Goal: Information Seeking & Learning: Learn about a topic

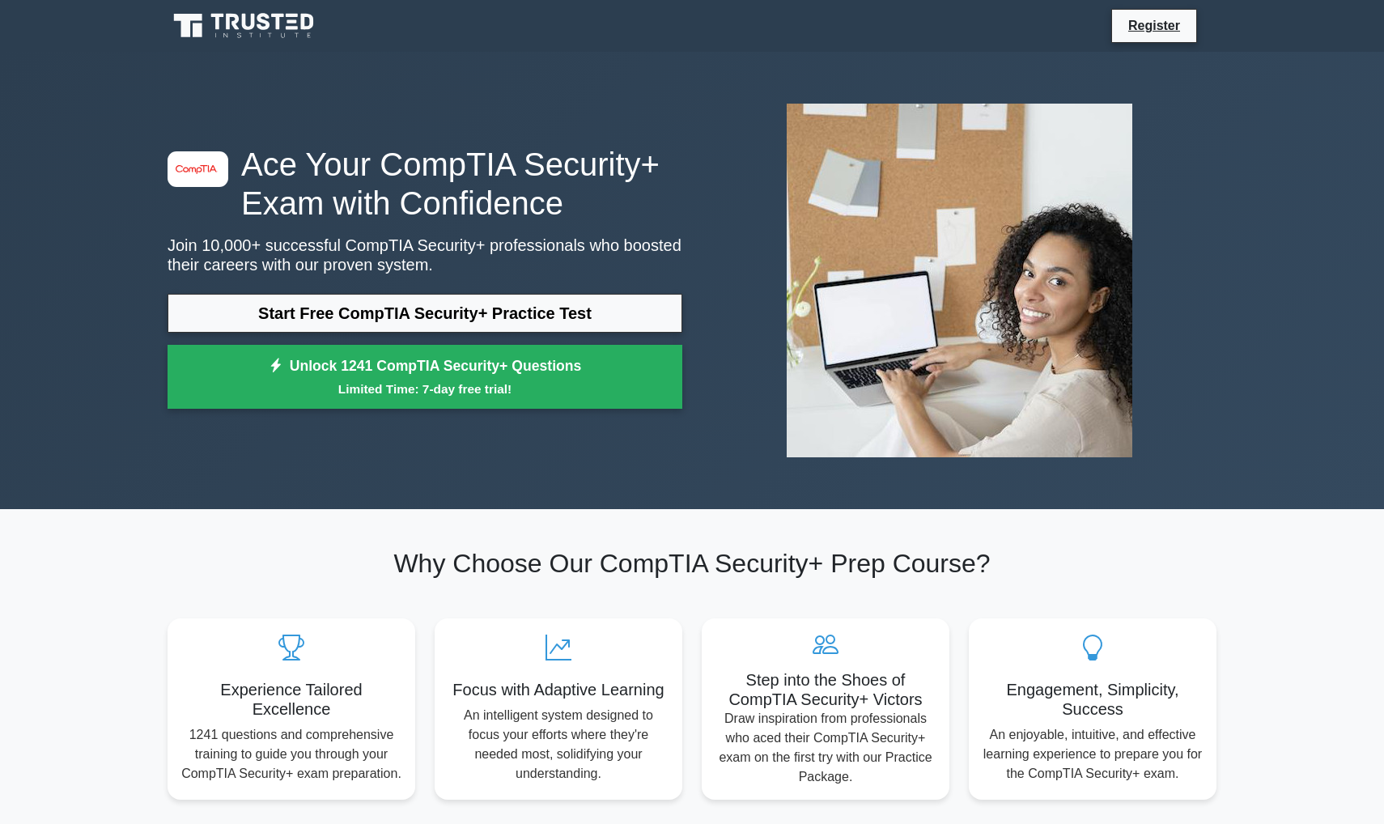
click at [432, 374] on link "Unlock 1241 CompTIA Security+ Questions Limited Time: 7-day free trial!" at bounding box center [425, 377] width 515 height 65
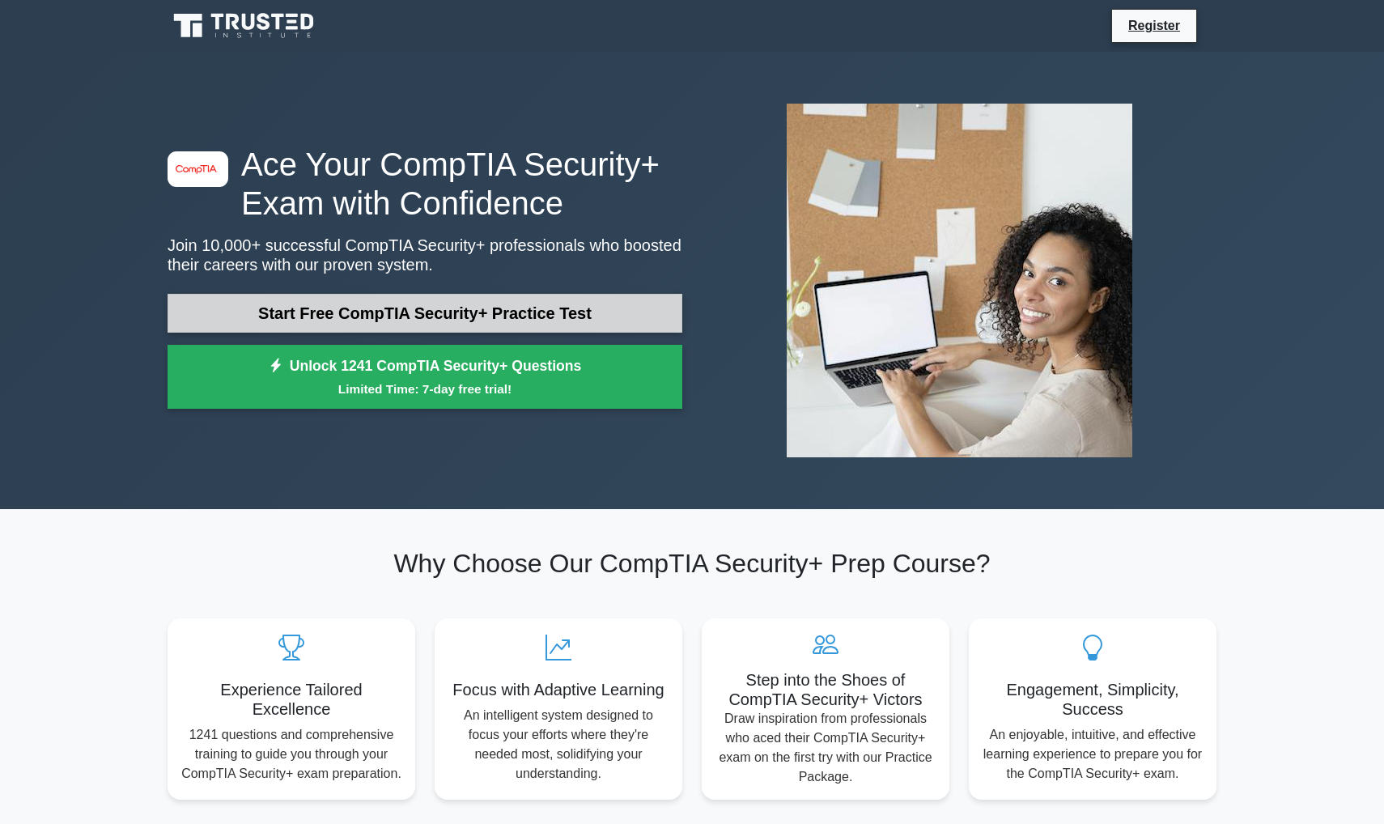
click at [305, 303] on link "Start Free CompTIA Security+ Practice Test" at bounding box center [425, 313] width 515 height 39
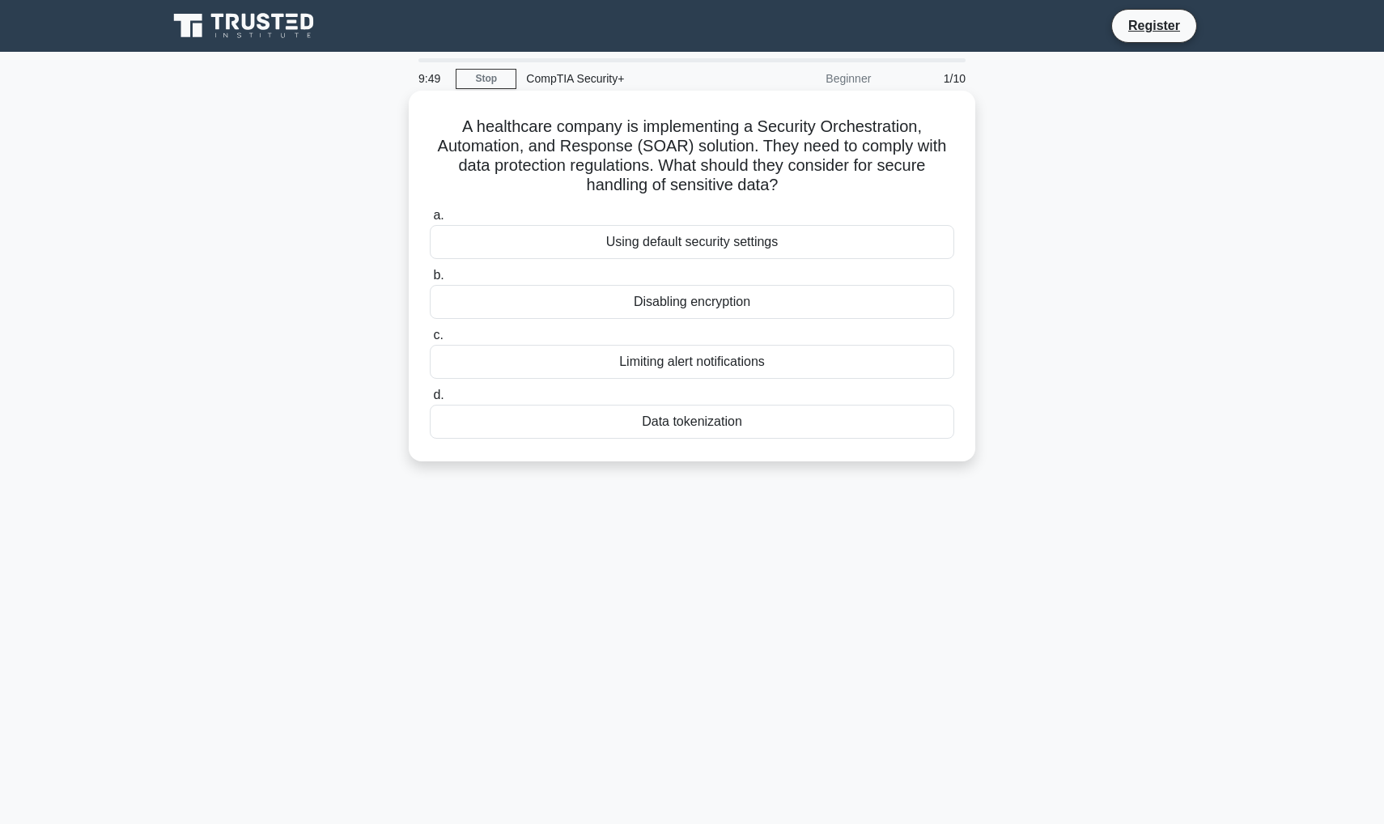
click at [696, 412] on div "Data tokenization" at bounding box center [692, 422] width 525 height 34
click at [430, 401] on input "d. Data tokenization" at bounding box center [430, 395] width 0 height 11
click at [775, 230] on div "Role-based access control (RBAC)" at bounding box center [692, 242] width 525 height 34
click at [430, 221] on input "a. Role-based access control (RBAC)" at bounding box center [430, 216] width 0 height 11
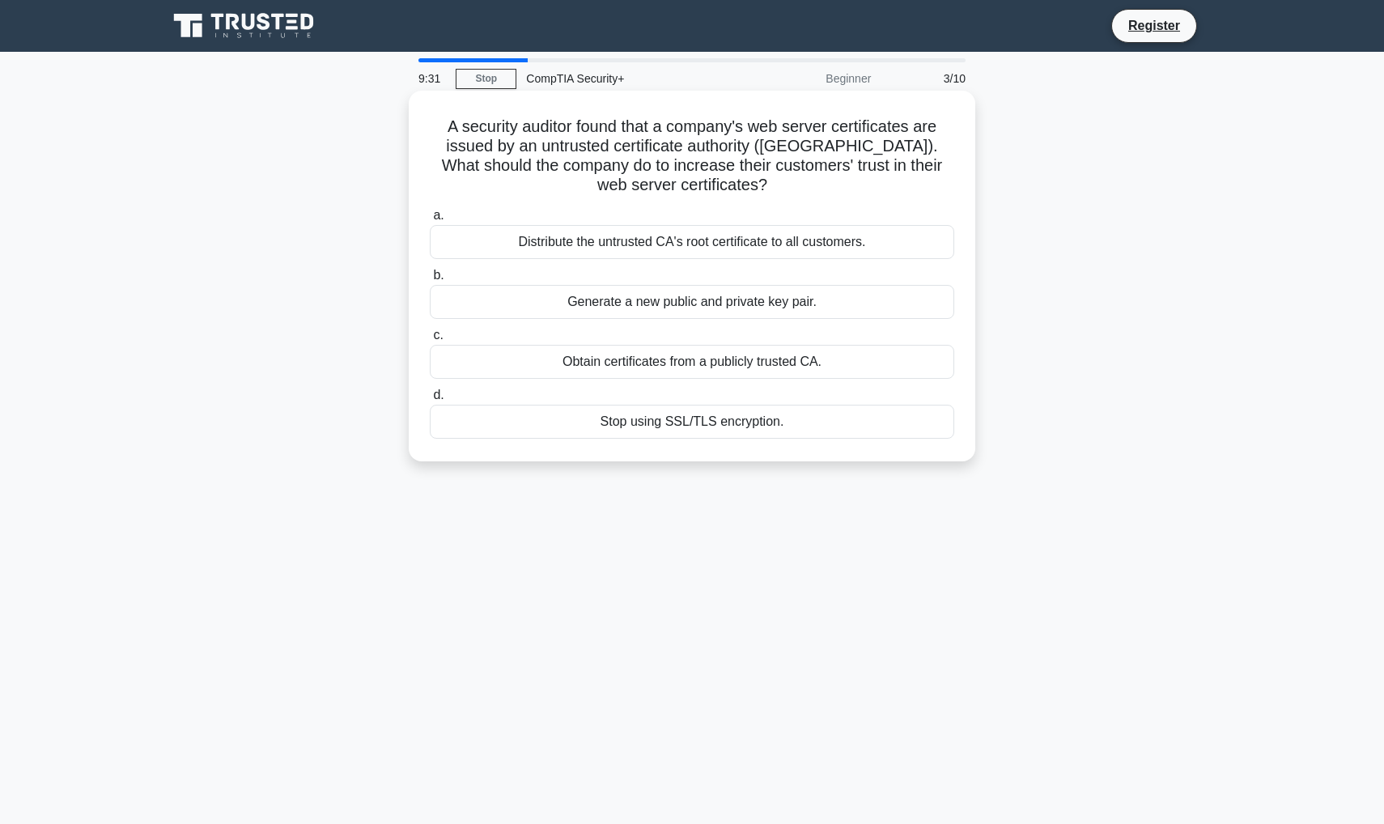
click at [797, 355] on div "Obtain certificates from a publicly trusted CA." at bounding box center [692, 362] width 525 height 34
click at [430, 341] on input "c. Obtain certificates from a publicly trusted CA." at bounding box center [430, 335] width 0 height 11
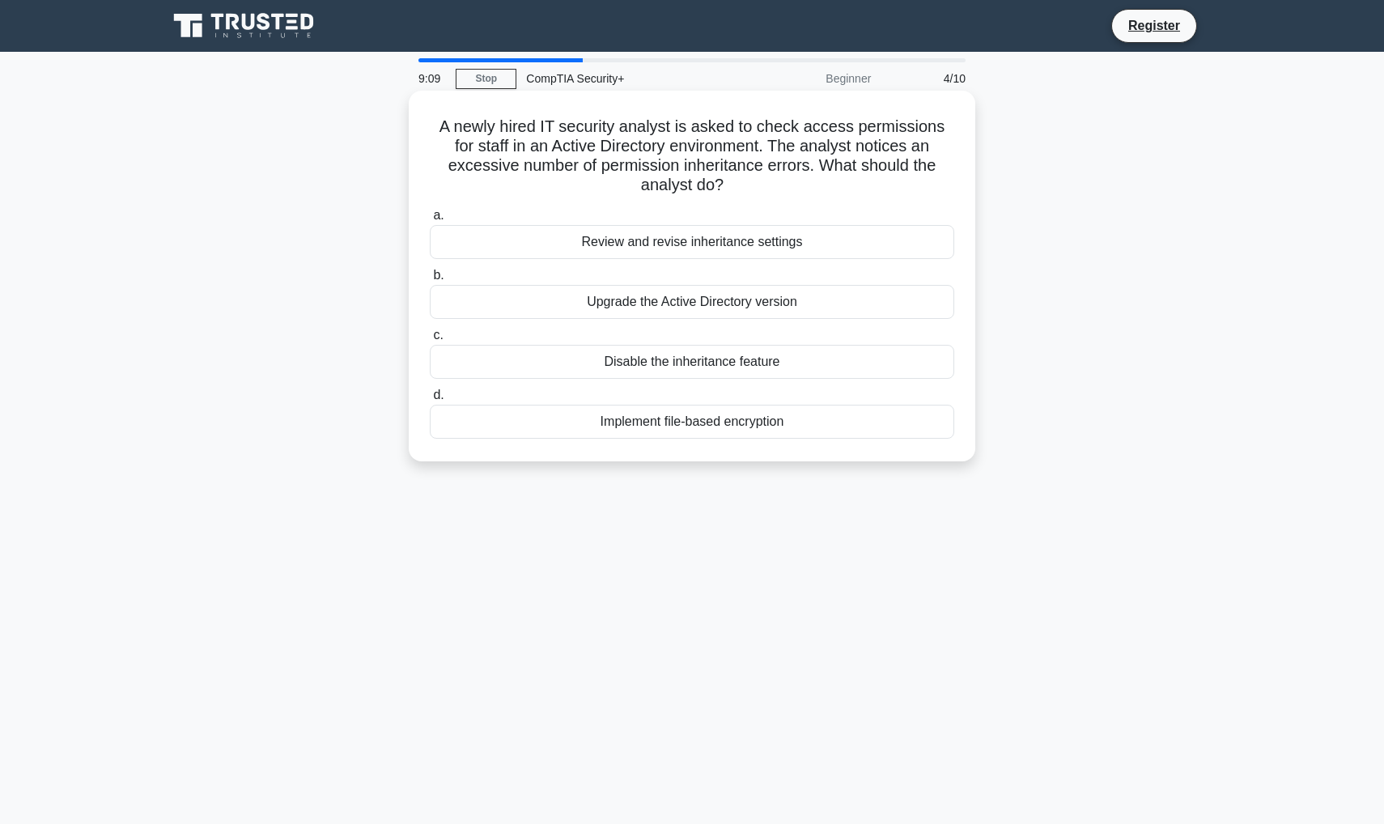
click at [870, 225] on div "Review and revise inheritance settings" at bounding box center [692, 242] width 525 height 34
click at [430, 221] on input "a. Review and revise inheritance settings" at bounding box center [430, 216] width 0 height 11
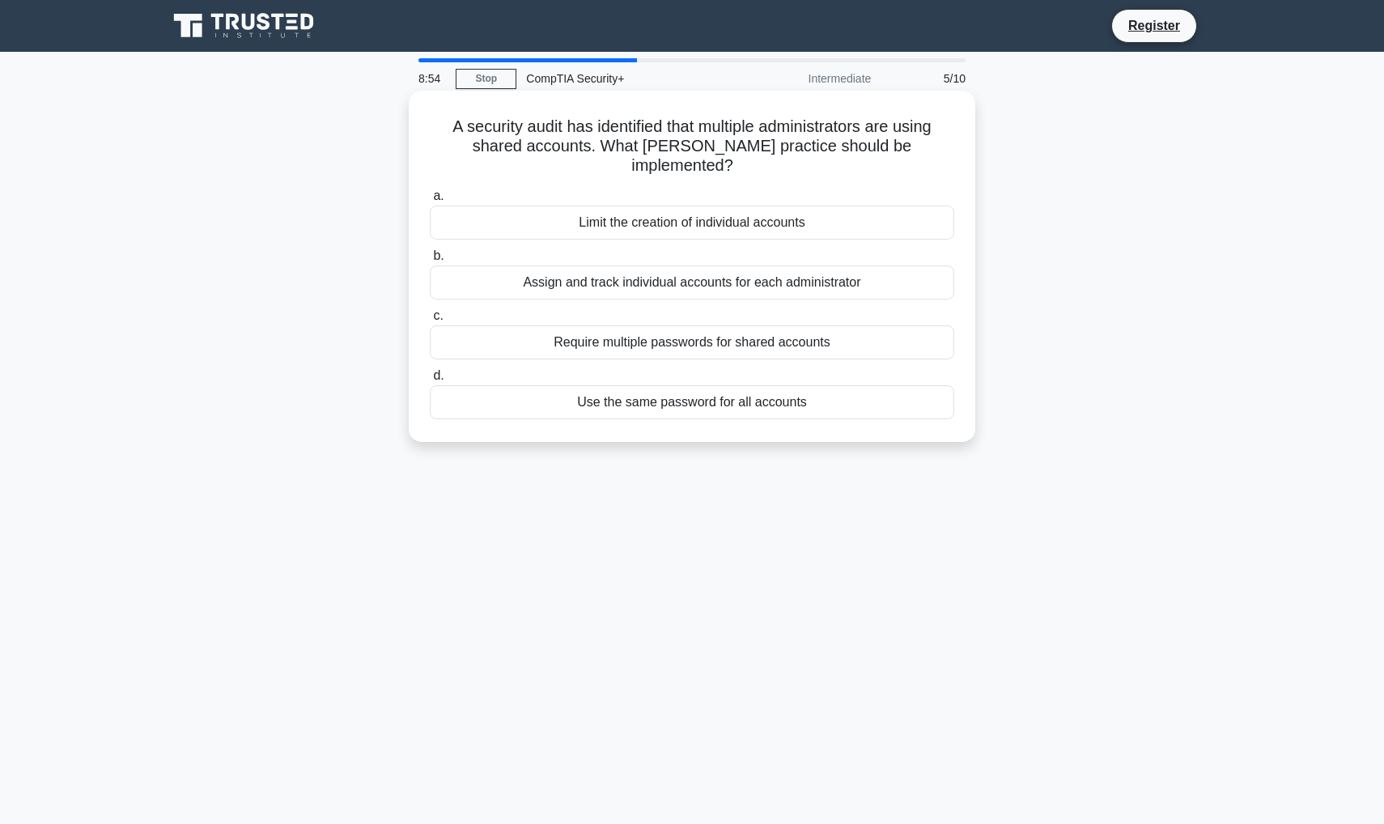
click at [861, 266] on div "Assign and track individual accounts for each administrator" at bounding box center [692, 283] width 525 height 34
click at [430, 262] on input "b. Assign and track individual accounts for each administrator" at bounding box center [430, 256] width 0 height 11
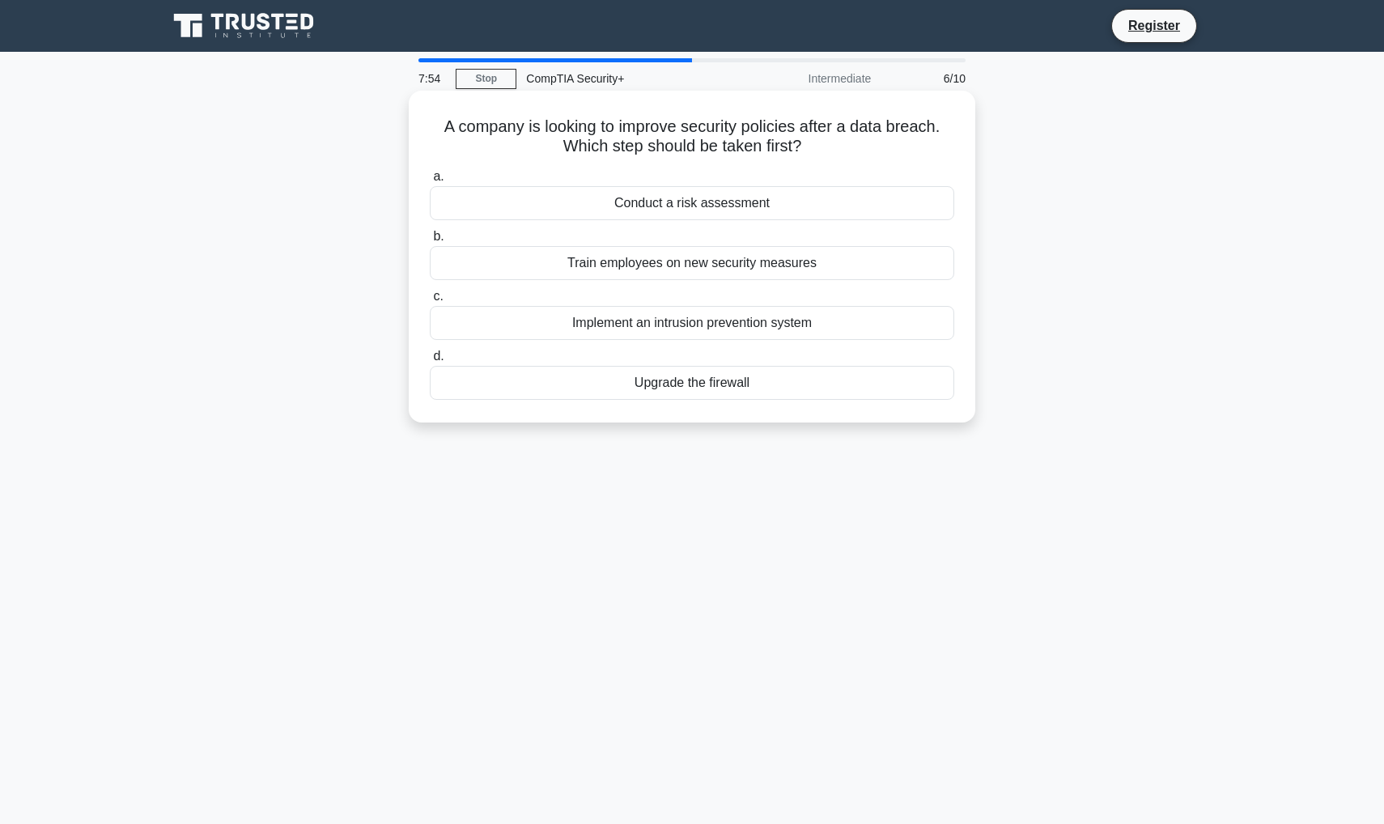
click at [906, 194] on div "Conduct a risk assessment" at bounding box center [692, 203] width 525 height 34
click at [430, 182] on input "a. Conduct a risk assessment" at bounding box center [430, 177] width 0 height 11
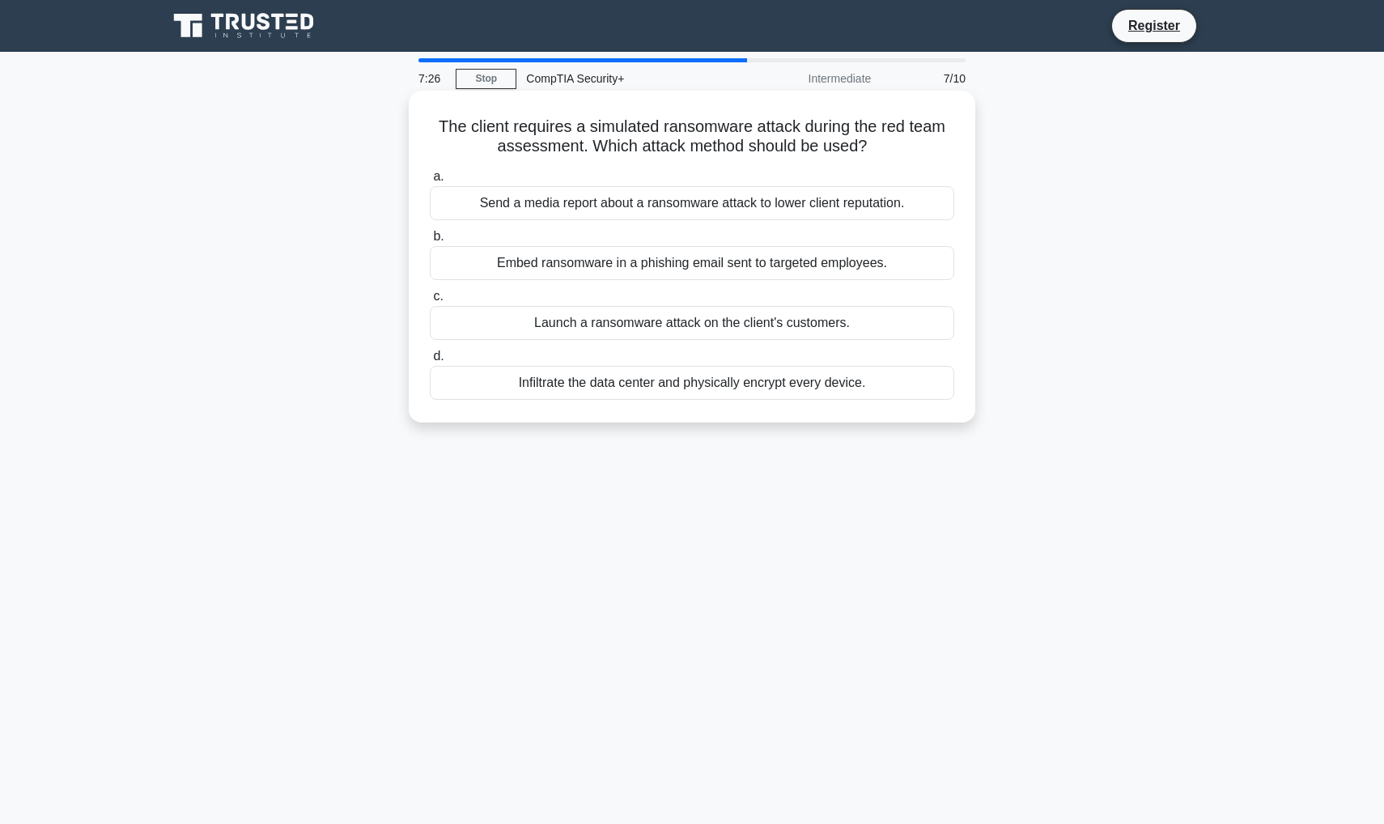
click at [839, 256] on div "Embed ransomware in a phishing email sent to targeted employees." at bounding box center [692, 263] width 525 height 34
click at [430, 242] on input "b. Embed ransomware in a phishing email sent to targeted employees." at bounding box center [430, 237] width 0 height 11
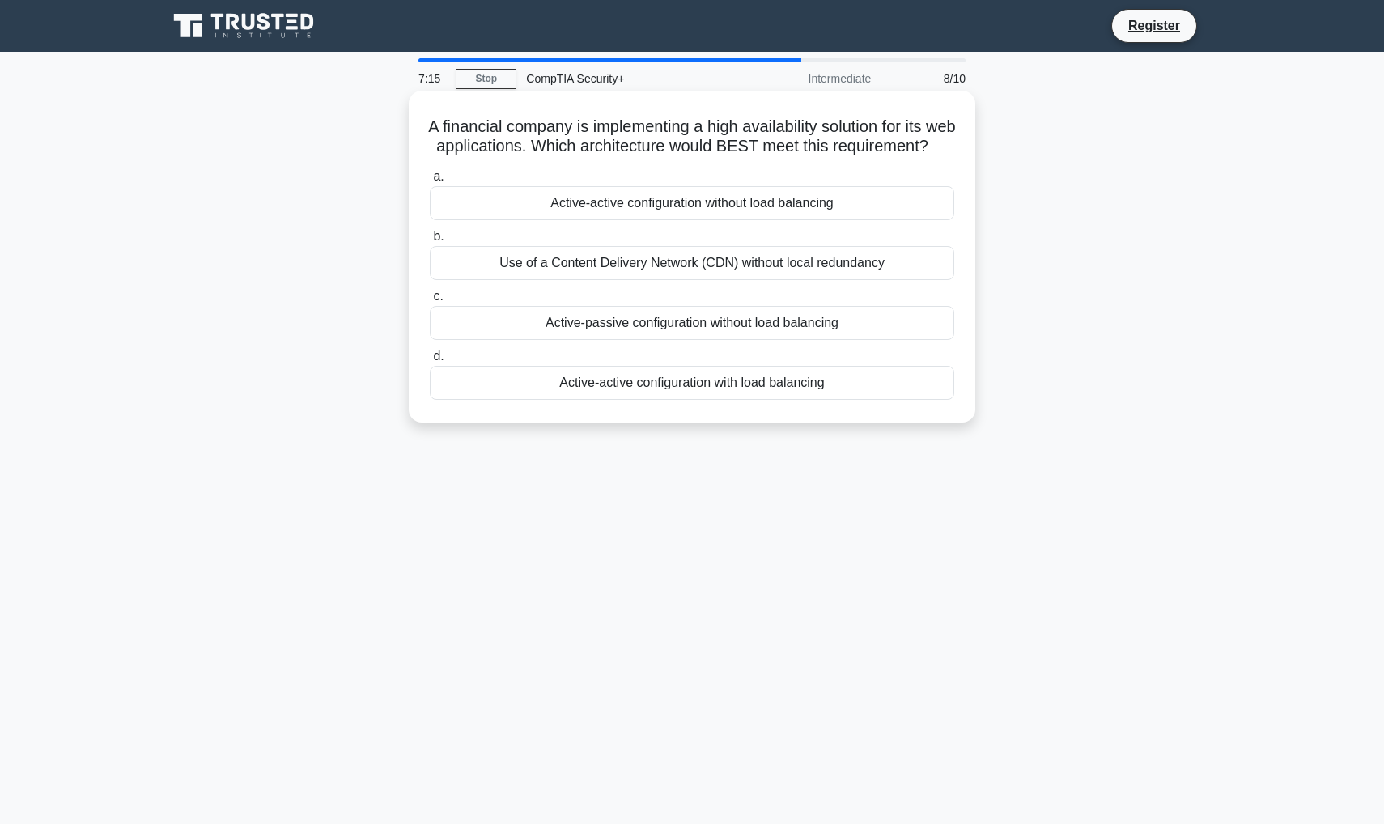
click at [824, 336] on div "Active-passive configuration without load balancing" at bounding box center [692, 323] width 525 height 34
click at [430, 302] on input "c. Active-passive configuration without load balancing" at bounding box center [430, 296] width 0 height 11
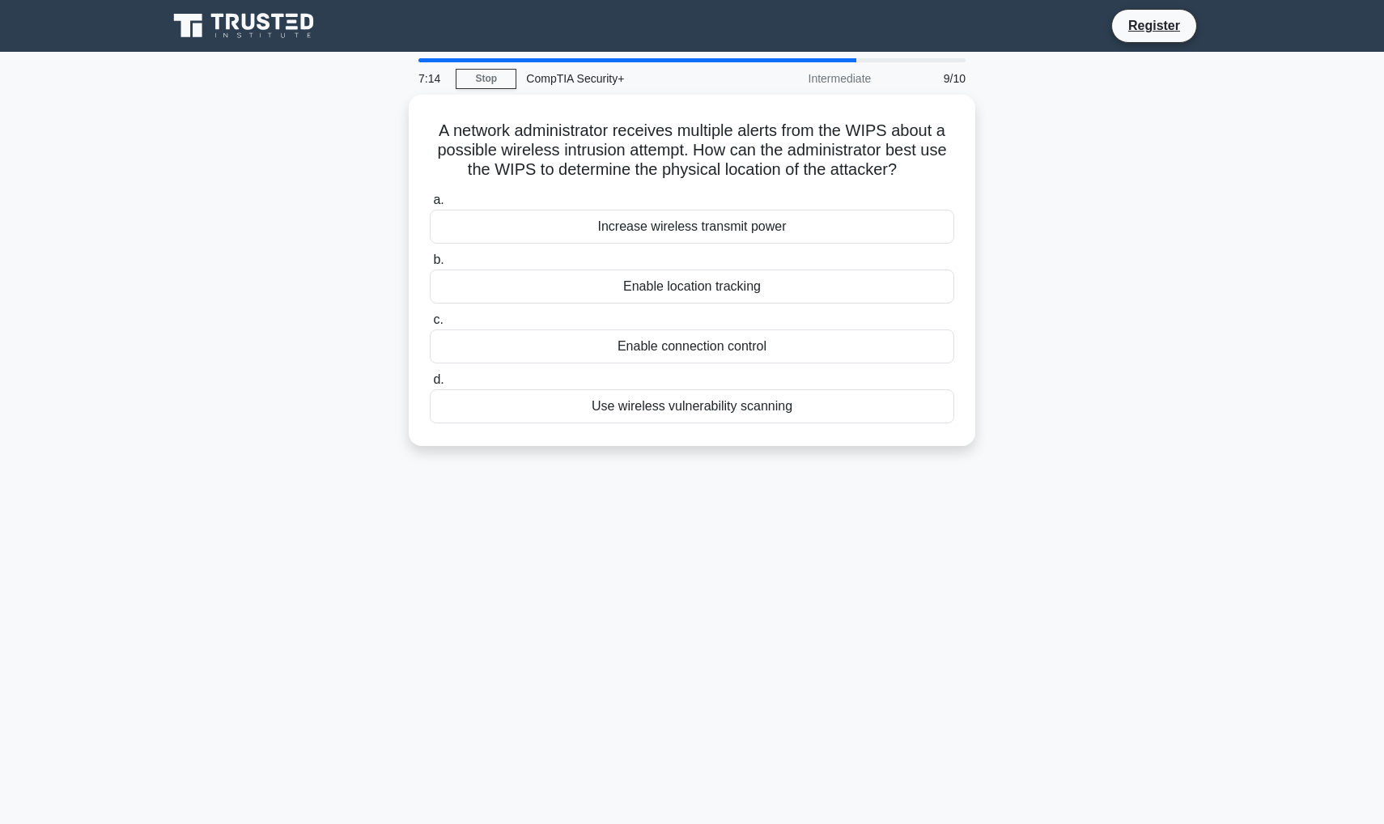
click at [824, 336] on div "Enable connection control" at bounding box center [692, 347] width 525 height 34
click at [430, 325] on input "c. Enable connection control" at bounding box center [430, 320] width 0 height 11
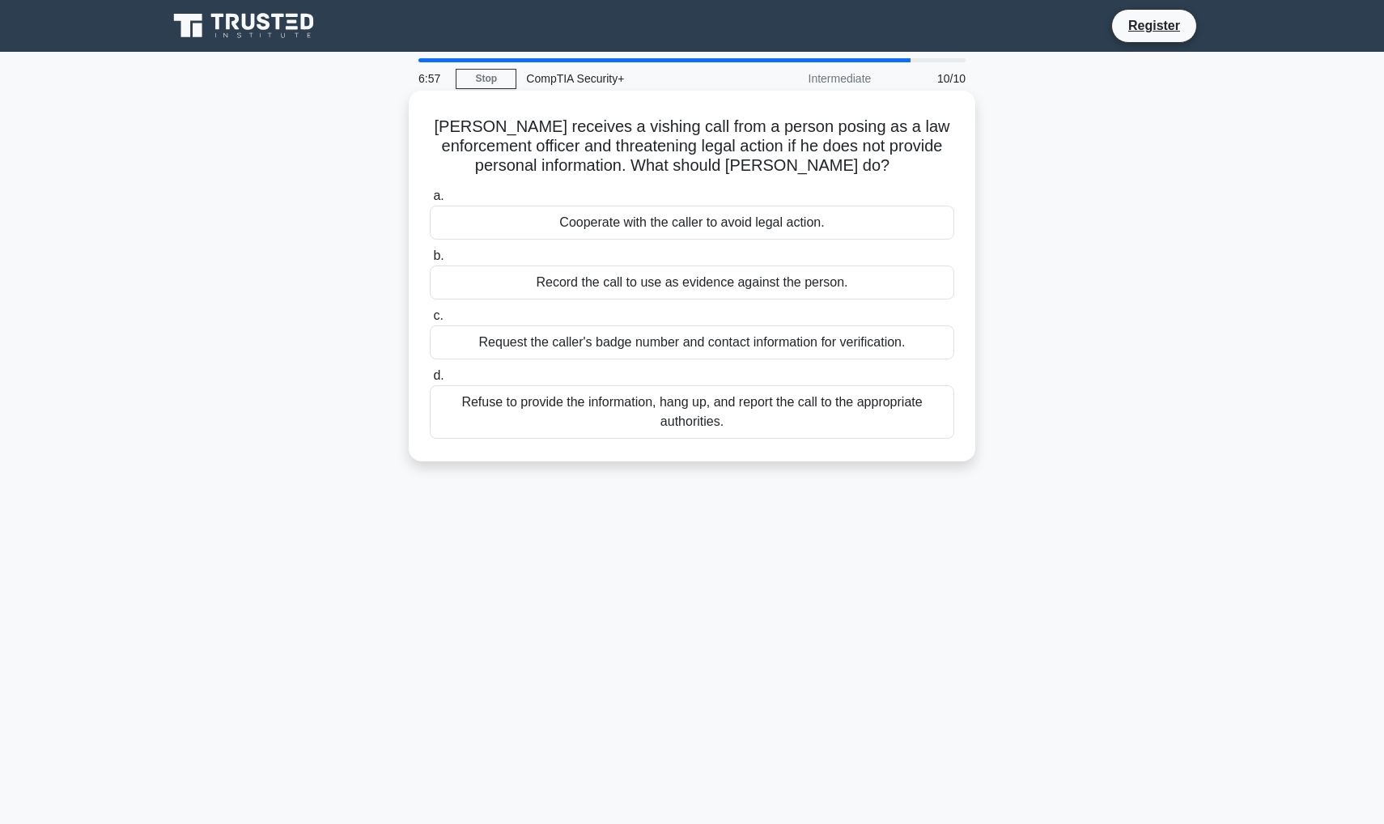
click at [814, 424] on div "Refuse to provide the information, hang up, and report the call to the appropri…" at bounding box center [692, 411] width 525 height 53
click at [430, 381] on input "d. Refuse to provide the information, hang up, and report the call to the appro…" at bounding box center [430, 376] width 0 height 11
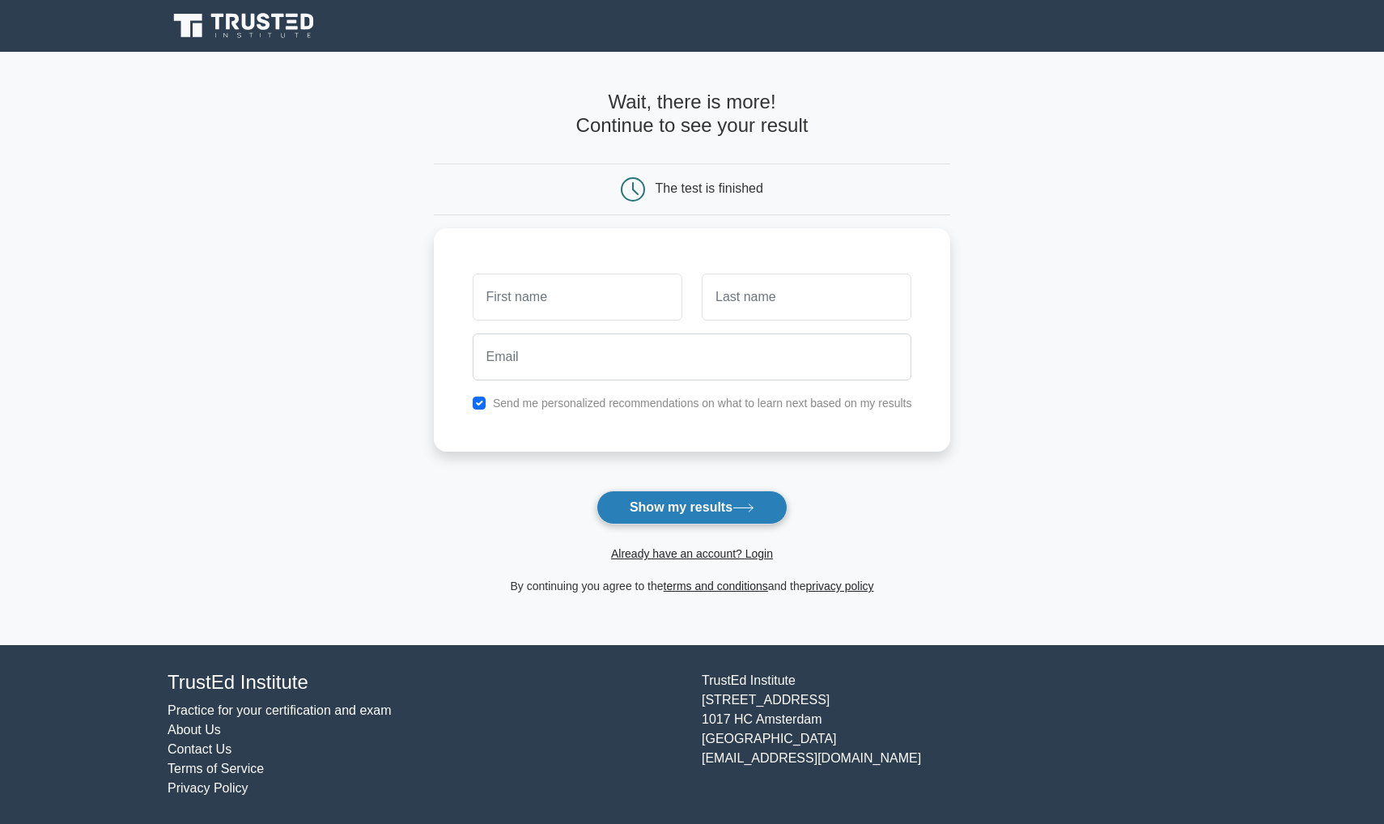
click at [775, 518] on button "Show my results" at bounding box center [692, 508] width 191 height 34
type input "ur dads"
type input "cock"
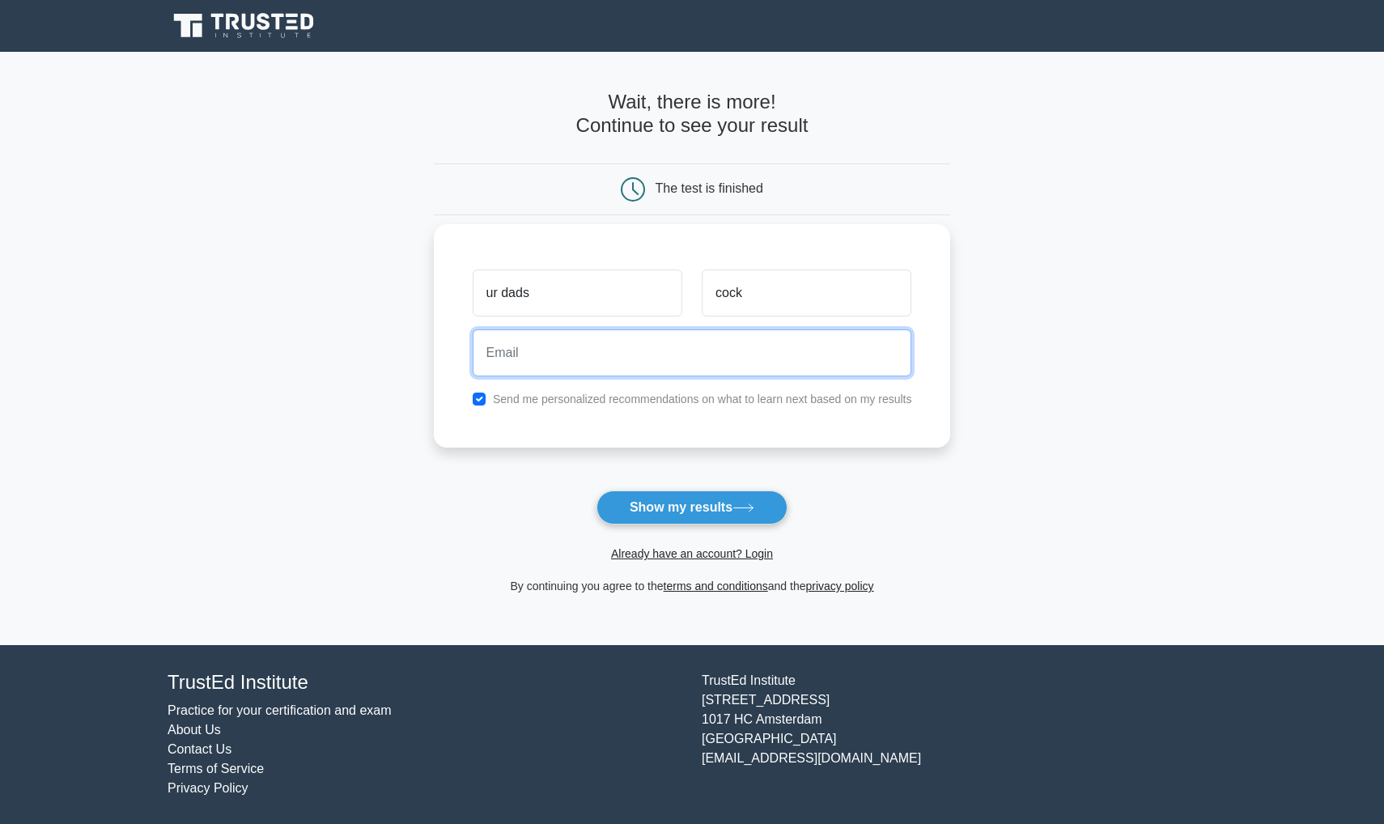
paste input "lejoh62448@ahvin.com"
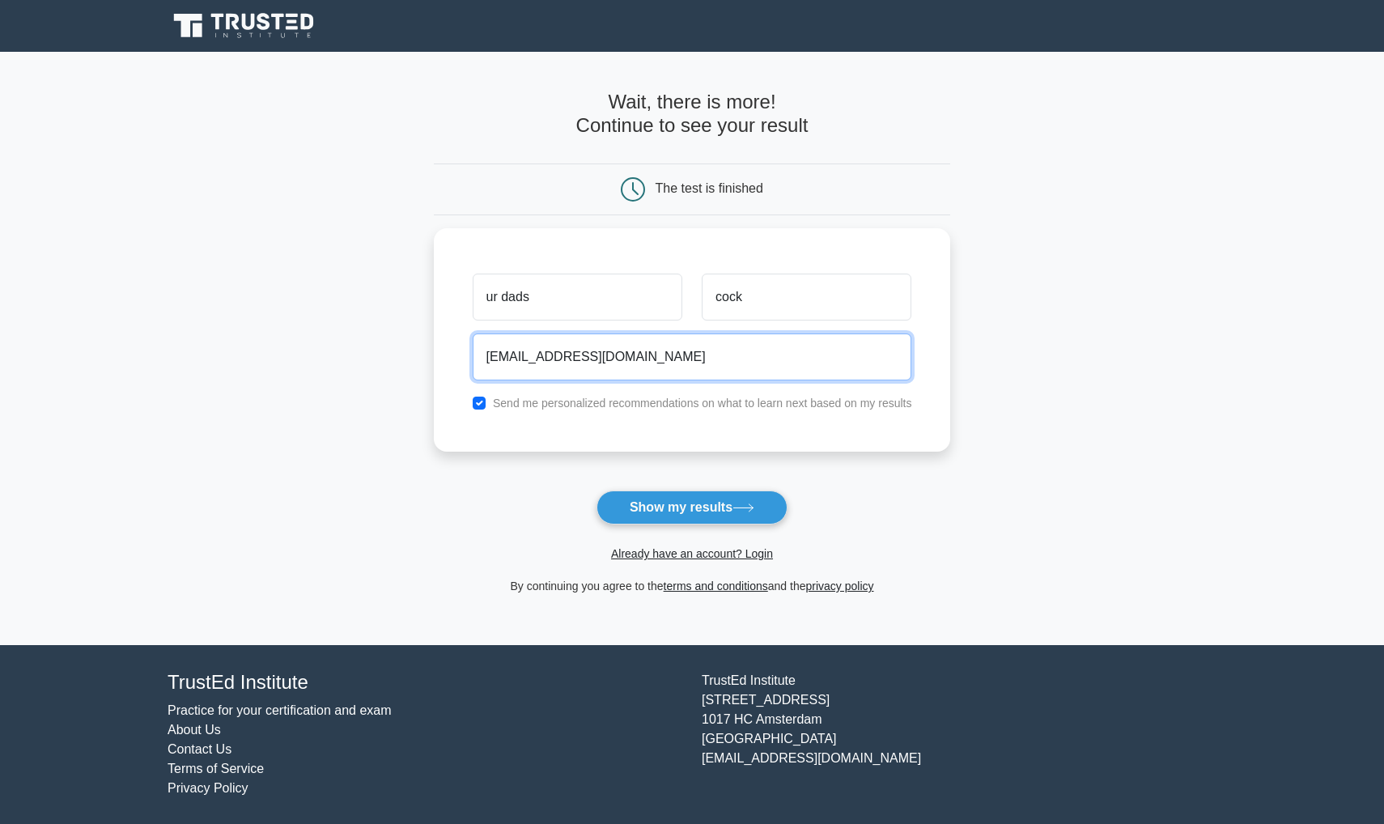
type input "lejoh62448@ahvin.com"
click at [725, 489] on form "Wait, there is more! Continue to see your result The test is finished ur dads c…" at bounding box center [692, 343] width 517 height 505
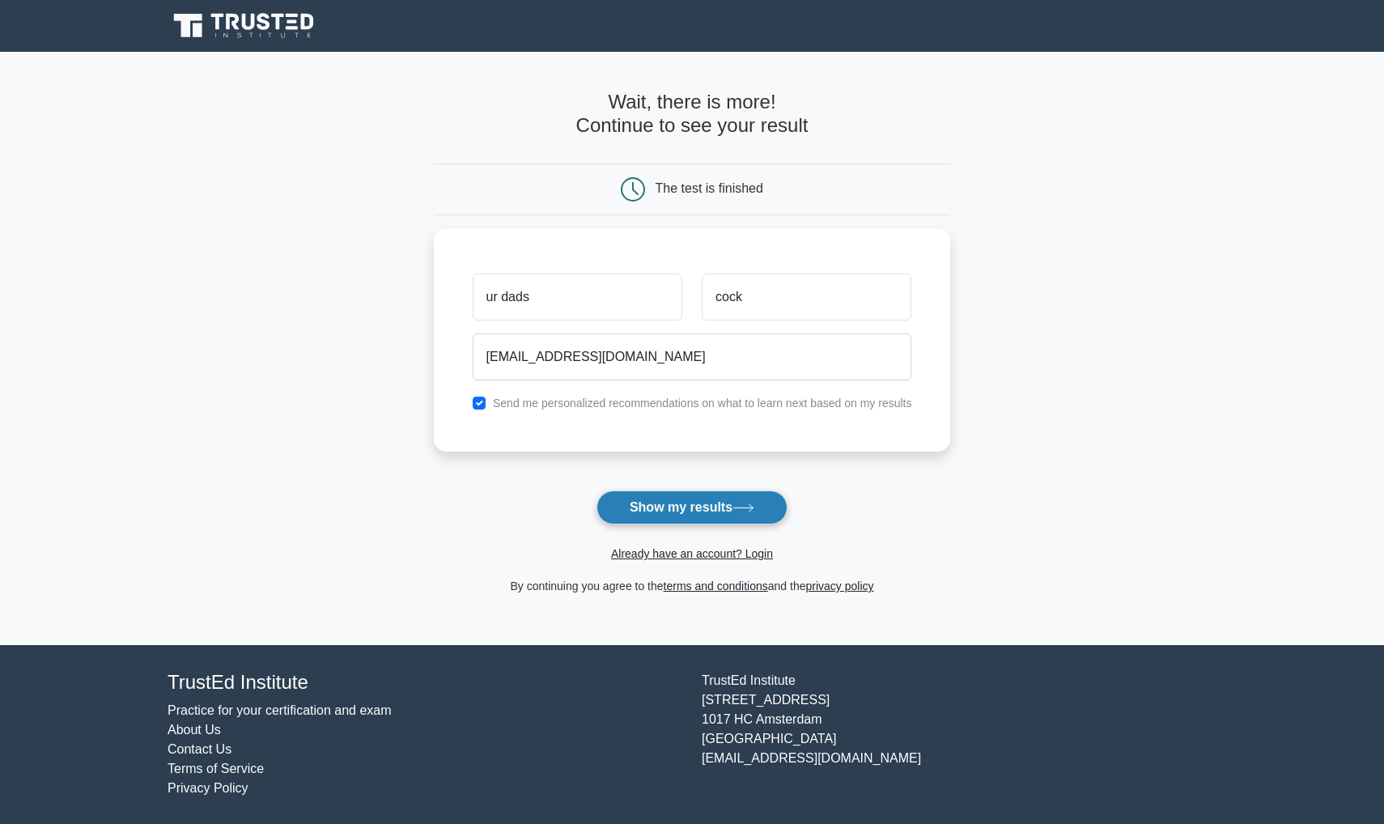
click at [733, 500] on button "Show my results" at bounding box center [692, 508] width 191 height 34
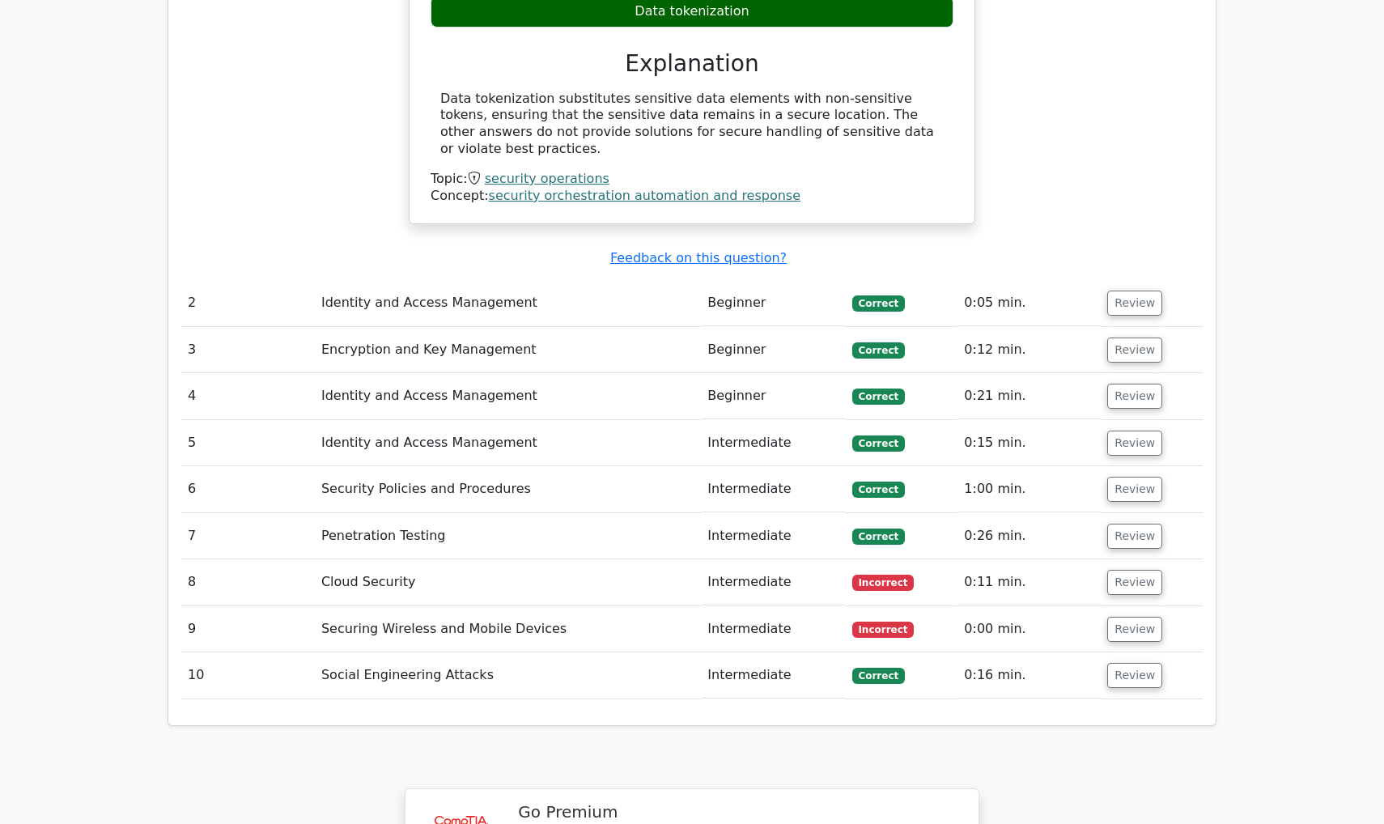
scroll to position [1703, 0]
click at [655, 559] on td "Cloud Security" at bounding box center [508, 582] width 386 height 46
click at [1140, 569] on button "Review" at bounding box center [1135, 581] width 55 height 25
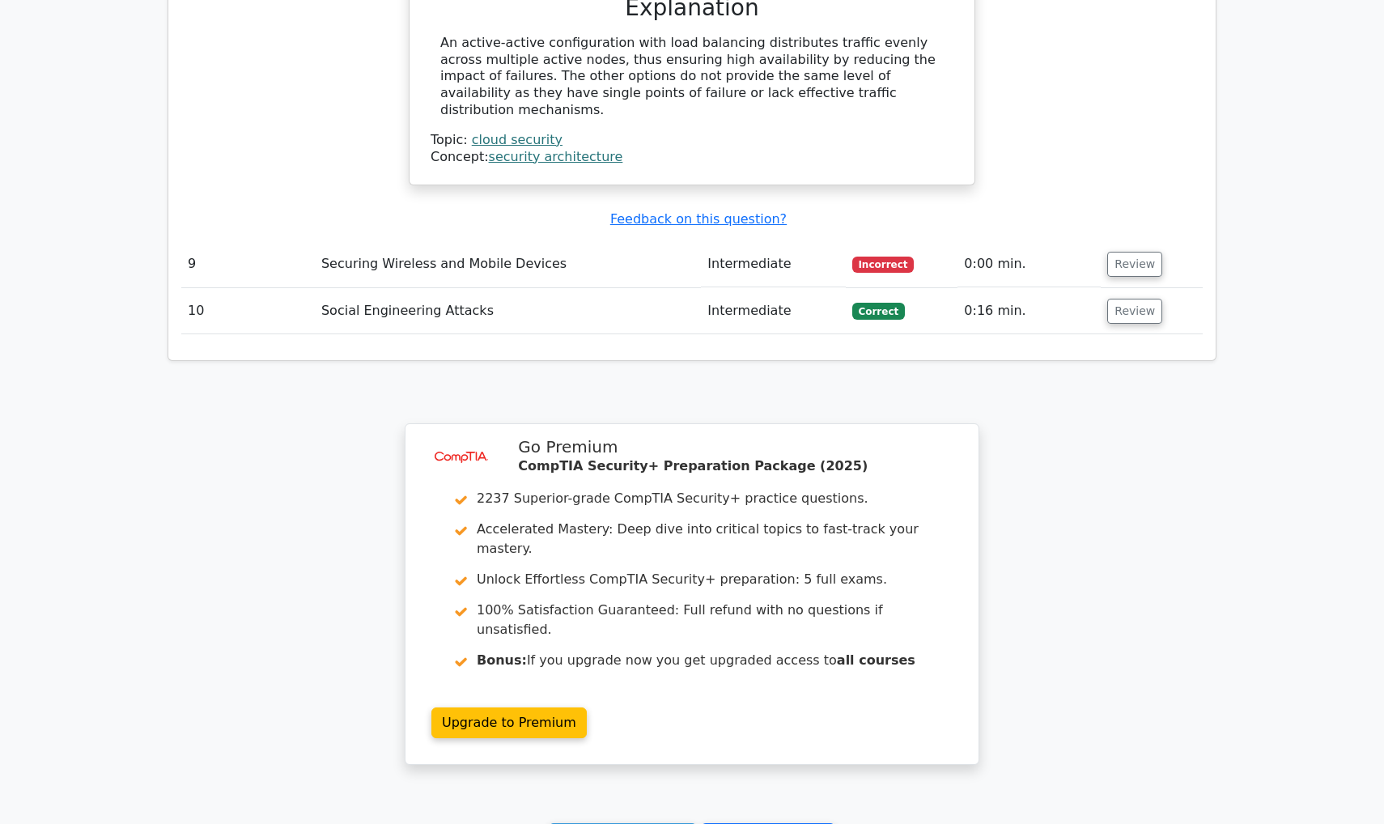
scroll to position [2644, 0]
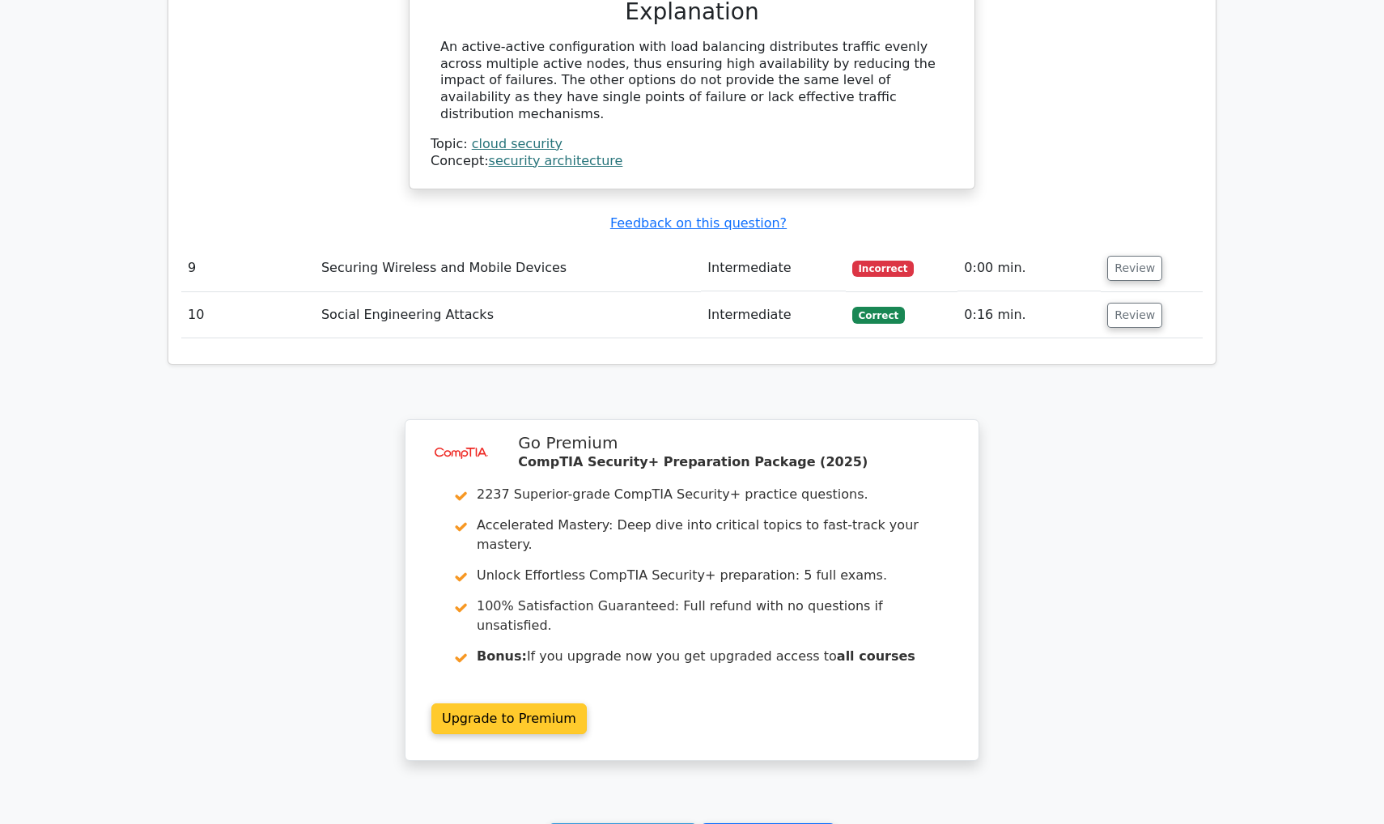
click at [565, 704] on link "Upgrade to Premium" at bounding box center [509, 719] width 155 height 31
